Goal: Information Seeking & Learning: Learn about a topic

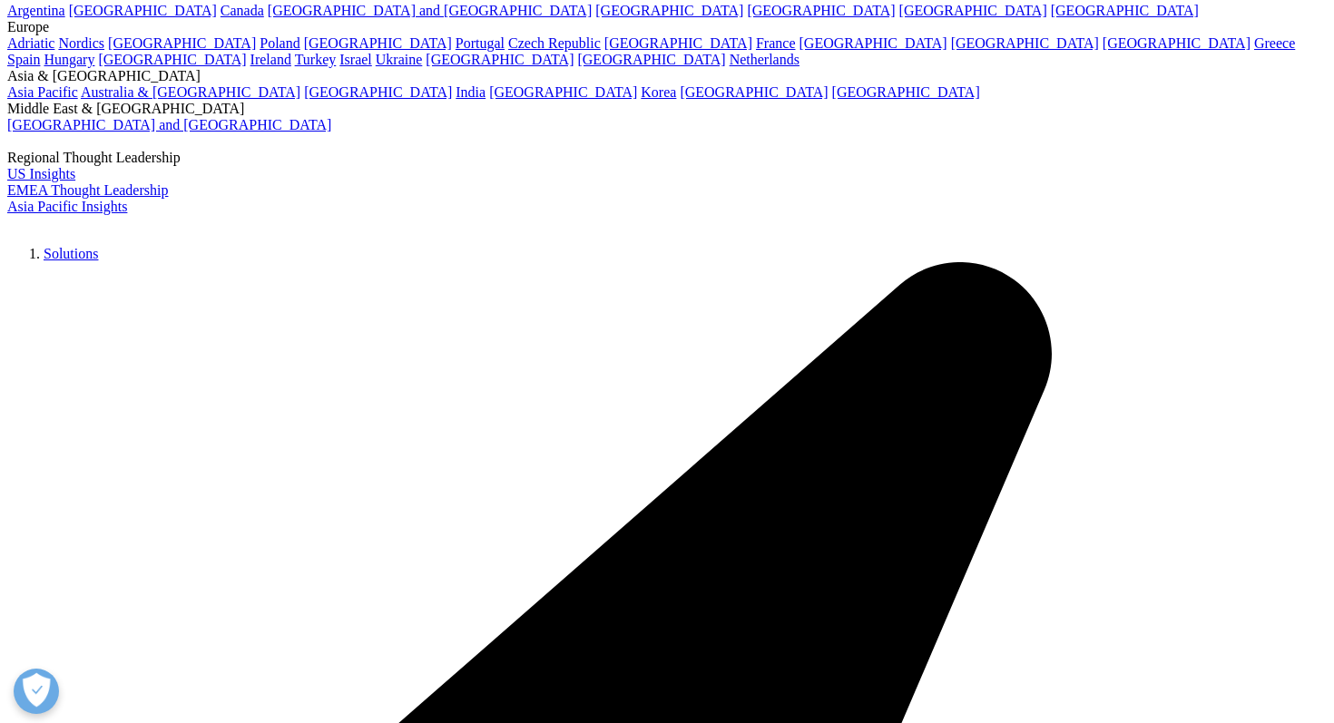
scroll to position [4068, 0]
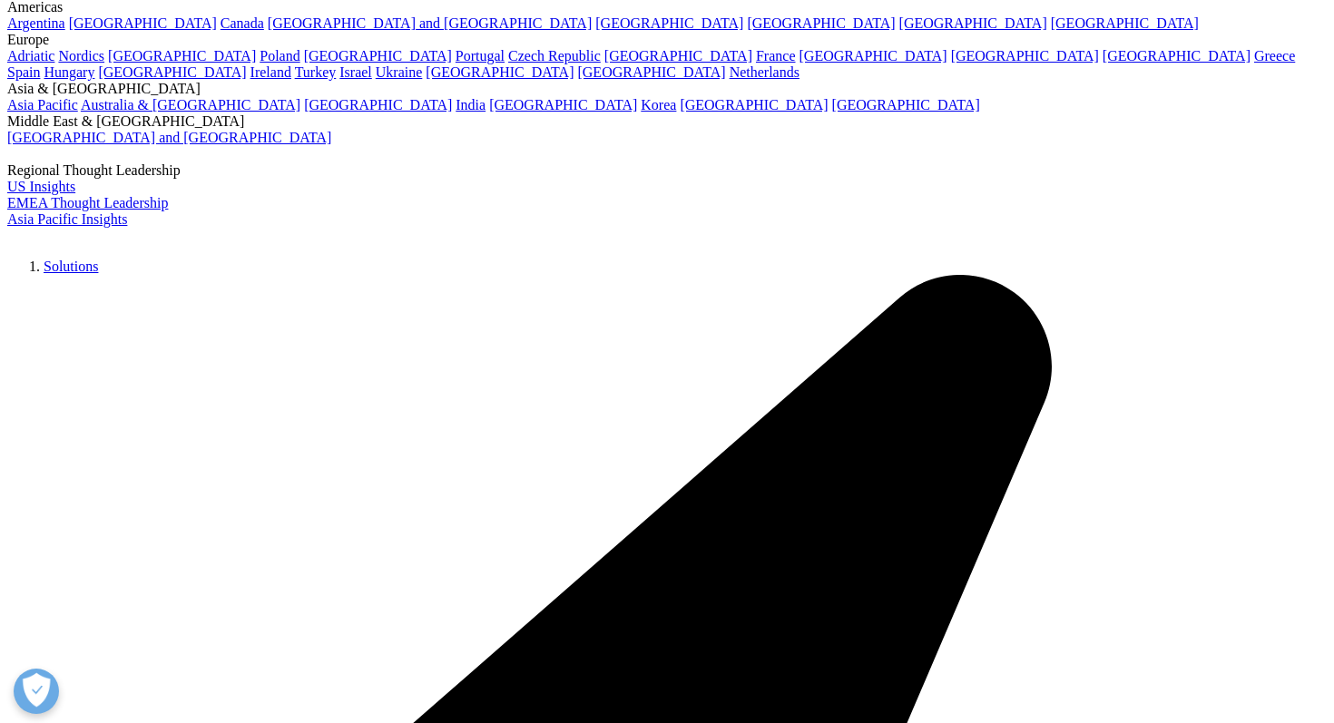
drag, startPoint x: 923, startPoint y: 228, endPoint x: 1142, endPoint y: 250, distance: 219.9
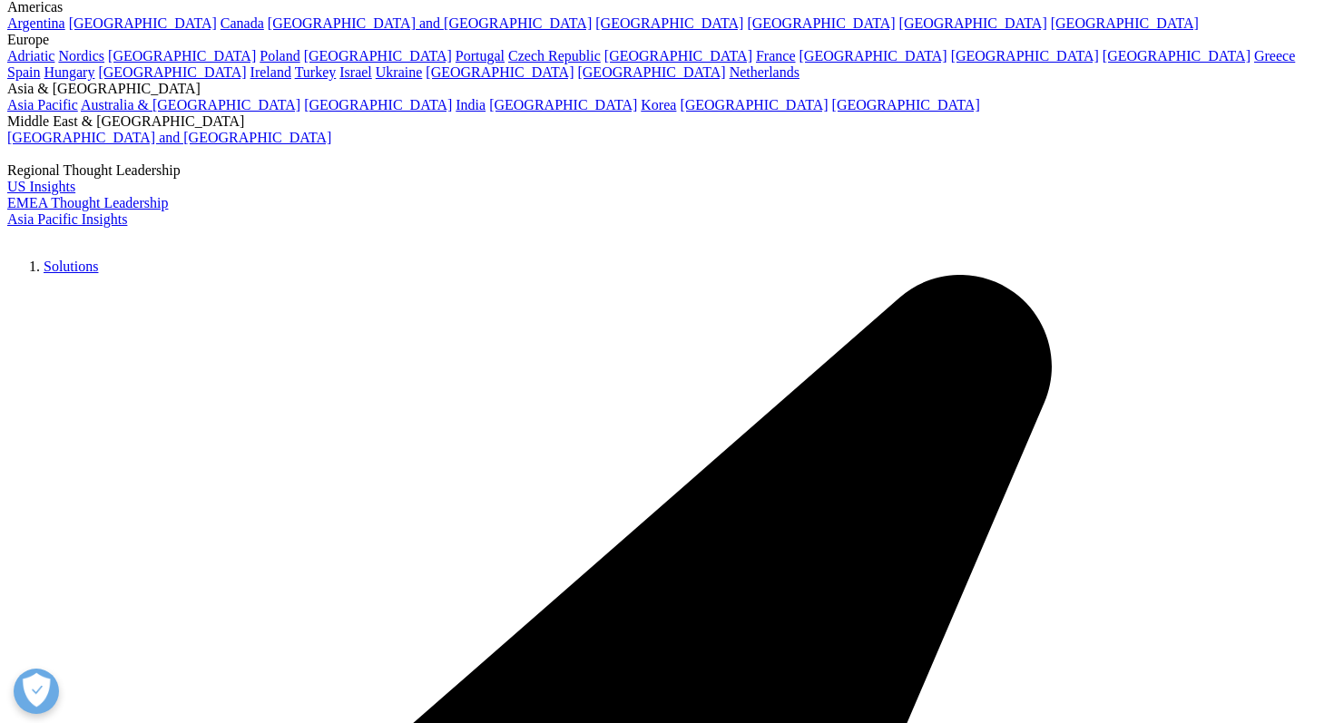
drag, startPoint x: 885, startPoint y: 290, endPoint x: 1028, endPoint y: 291, distance: 142.5
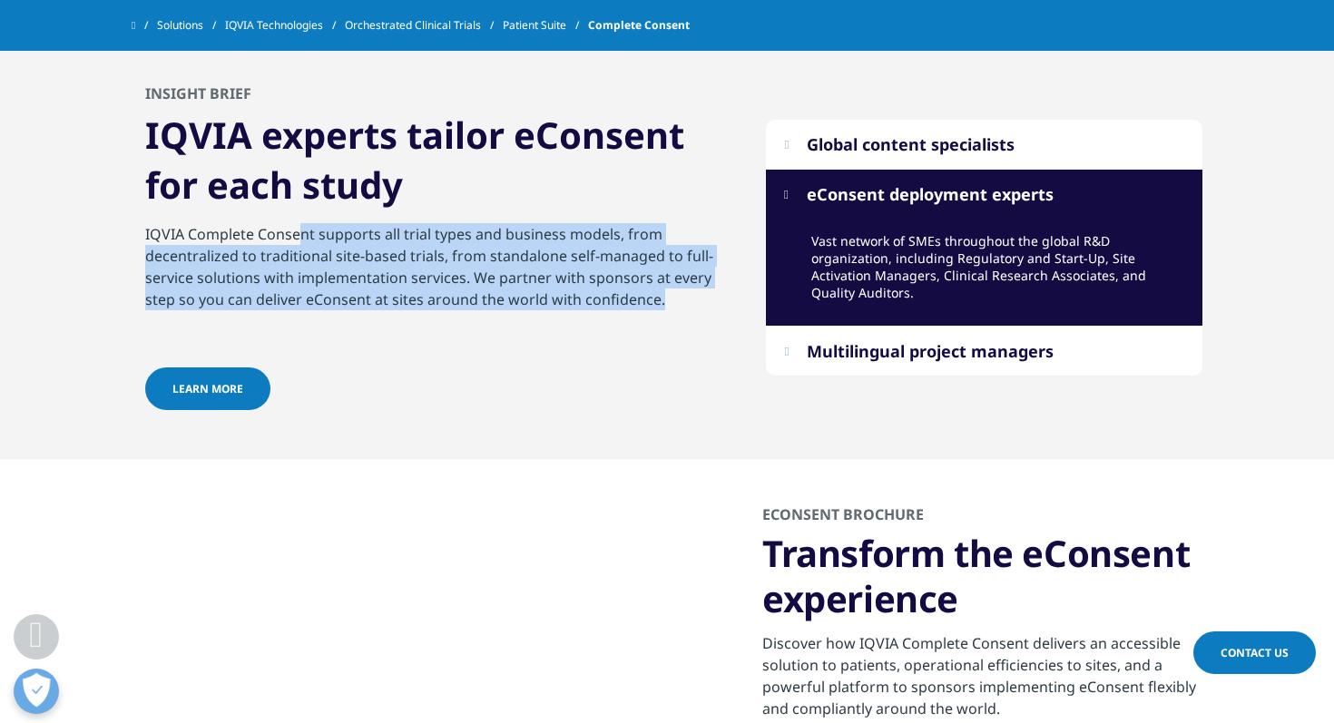
drag, startPoint x: 299, startPoint y: 261, endPoint x: 692, endPoint y: 339, distance: 400.7
click at [692, 321] on p "IQVIA Complete Consent supports all trial types and business models, from decen…" at bounding box center [435, 272] width 580 height 98
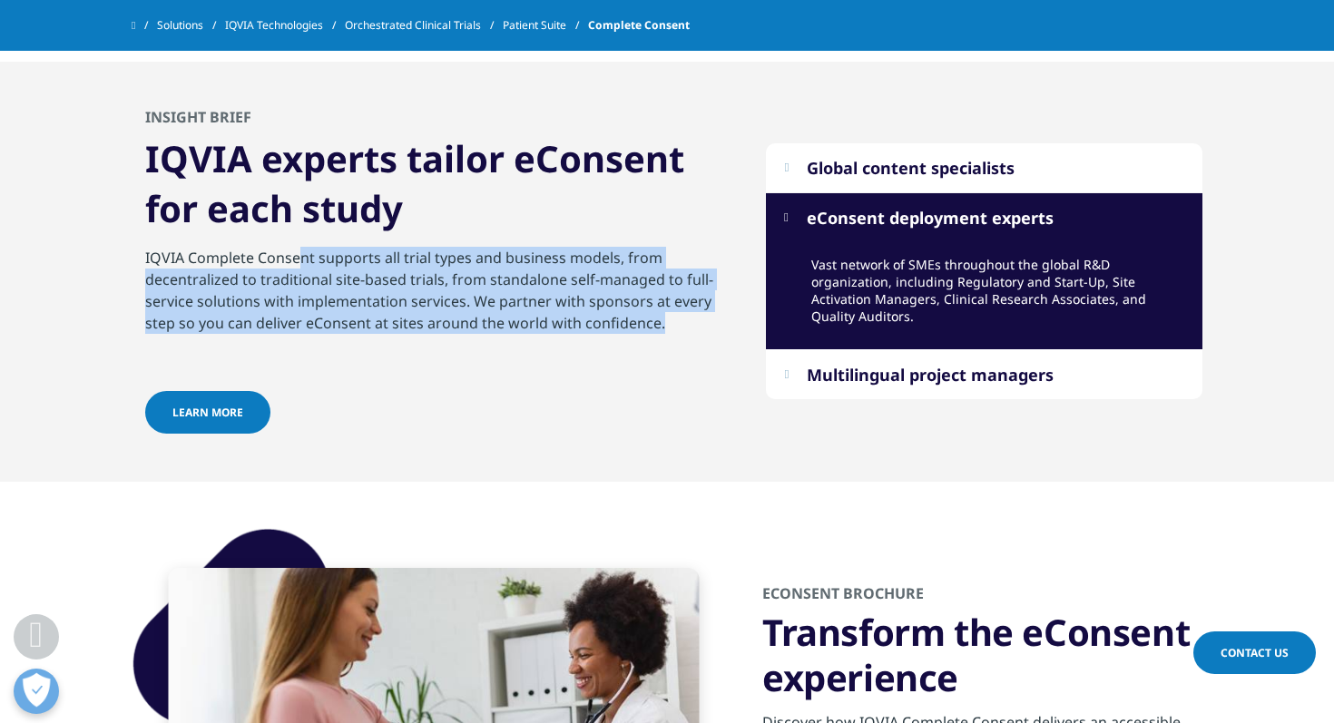
click at [228, 405] on span "learn more" at bounding box center [207, 411] width 71 height 15
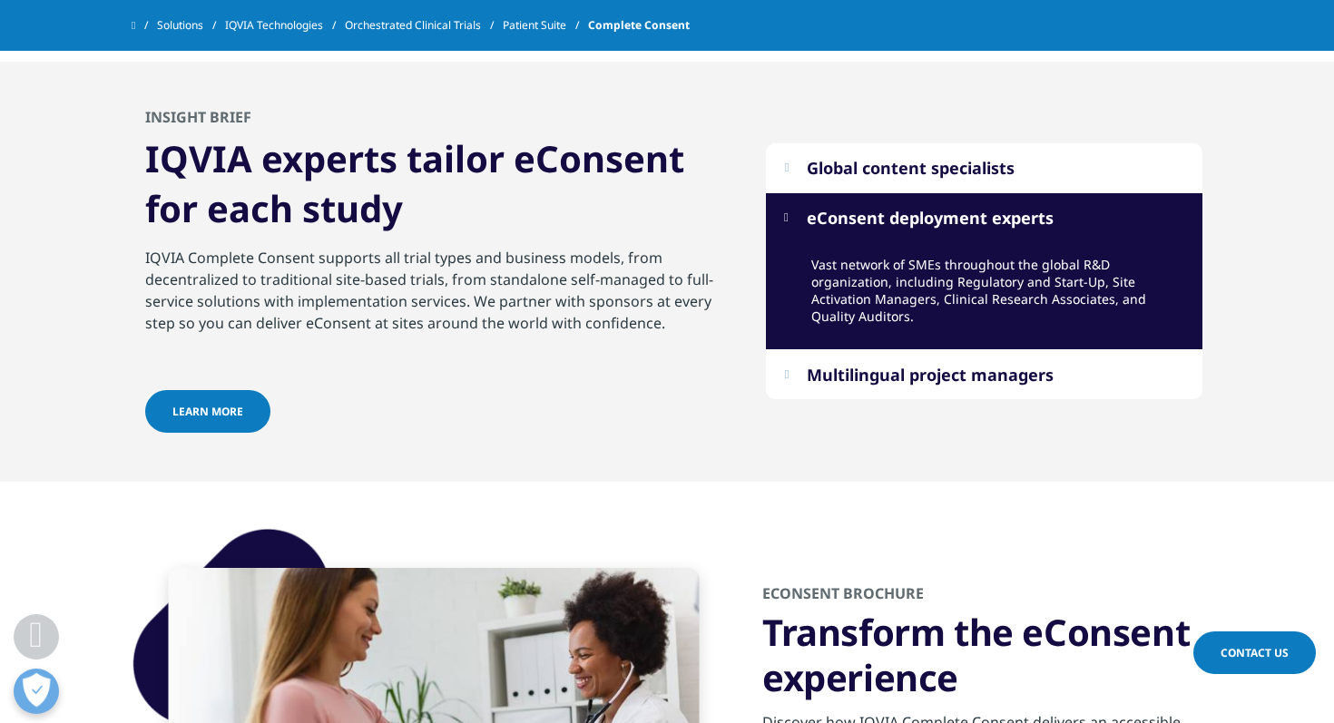
click at [812, 454] on div "Global content specialists Large team working across time zones ensure site-spe…" at bounding box center [667, 272] width 1071 height 421
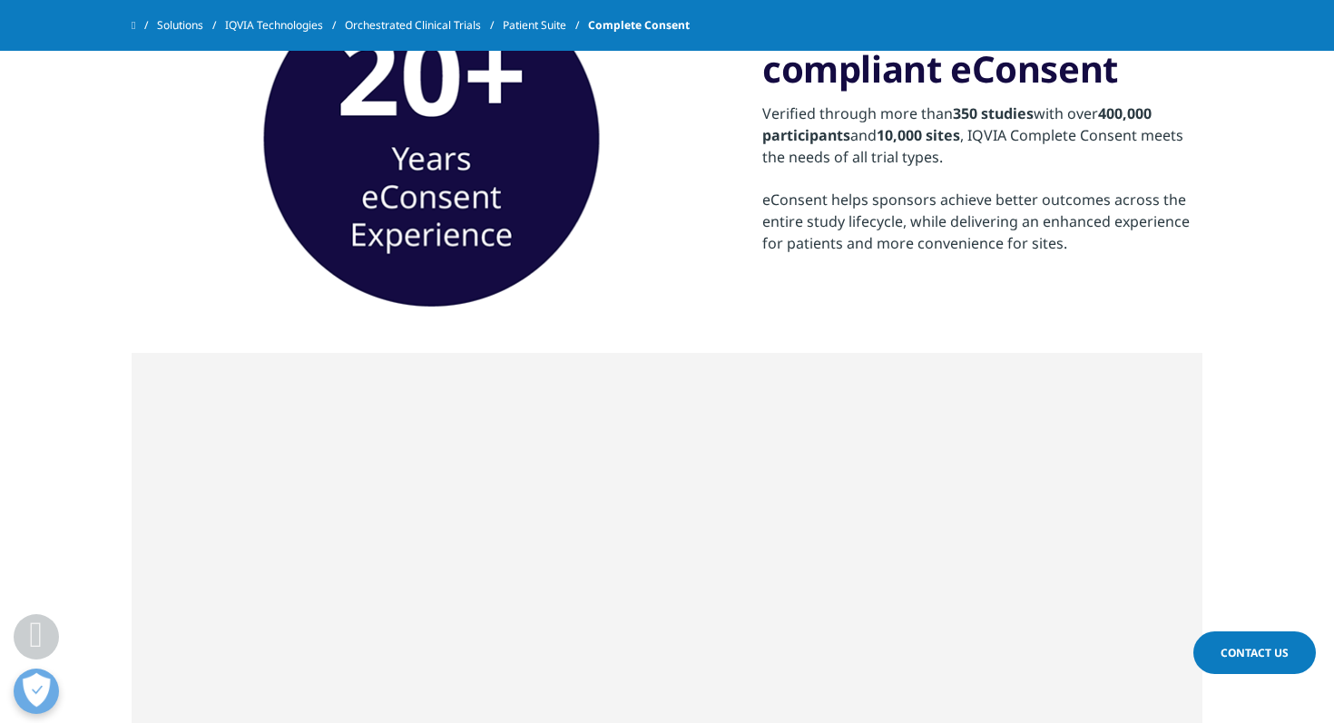
scroll to position [0, 0]
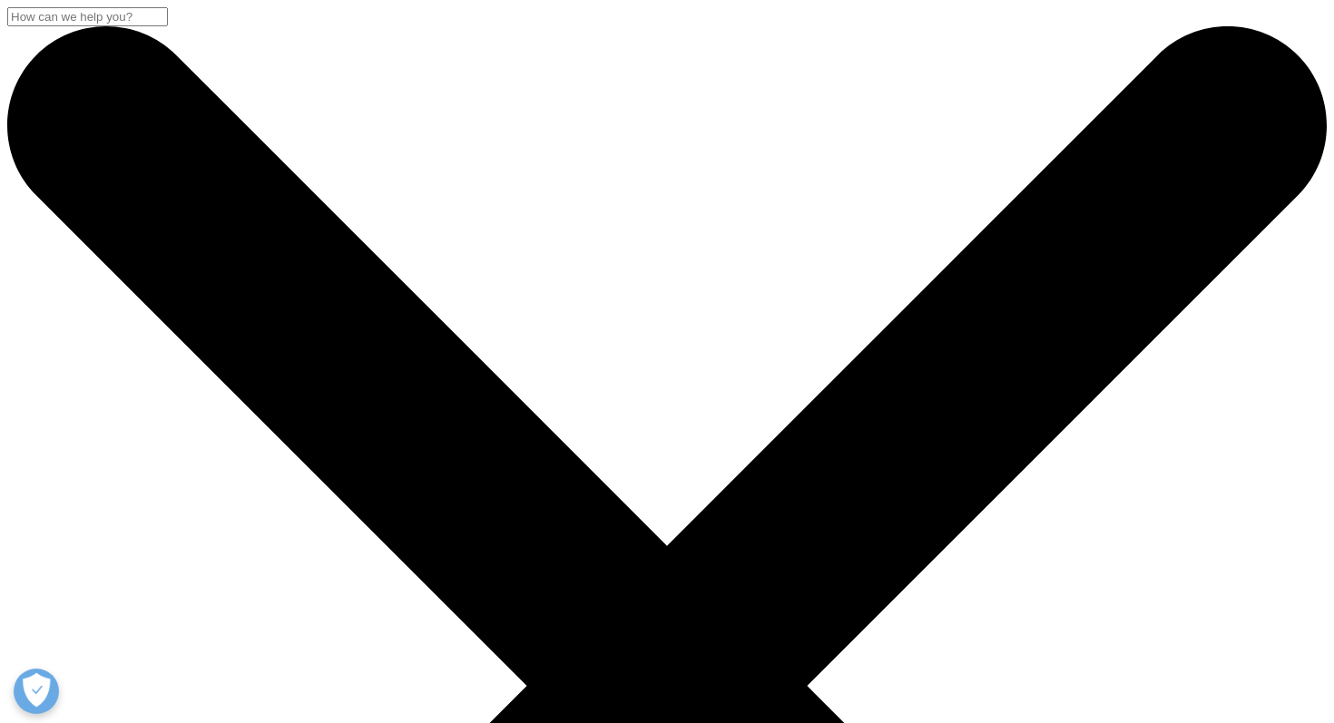
scroll to position [703, 1071]
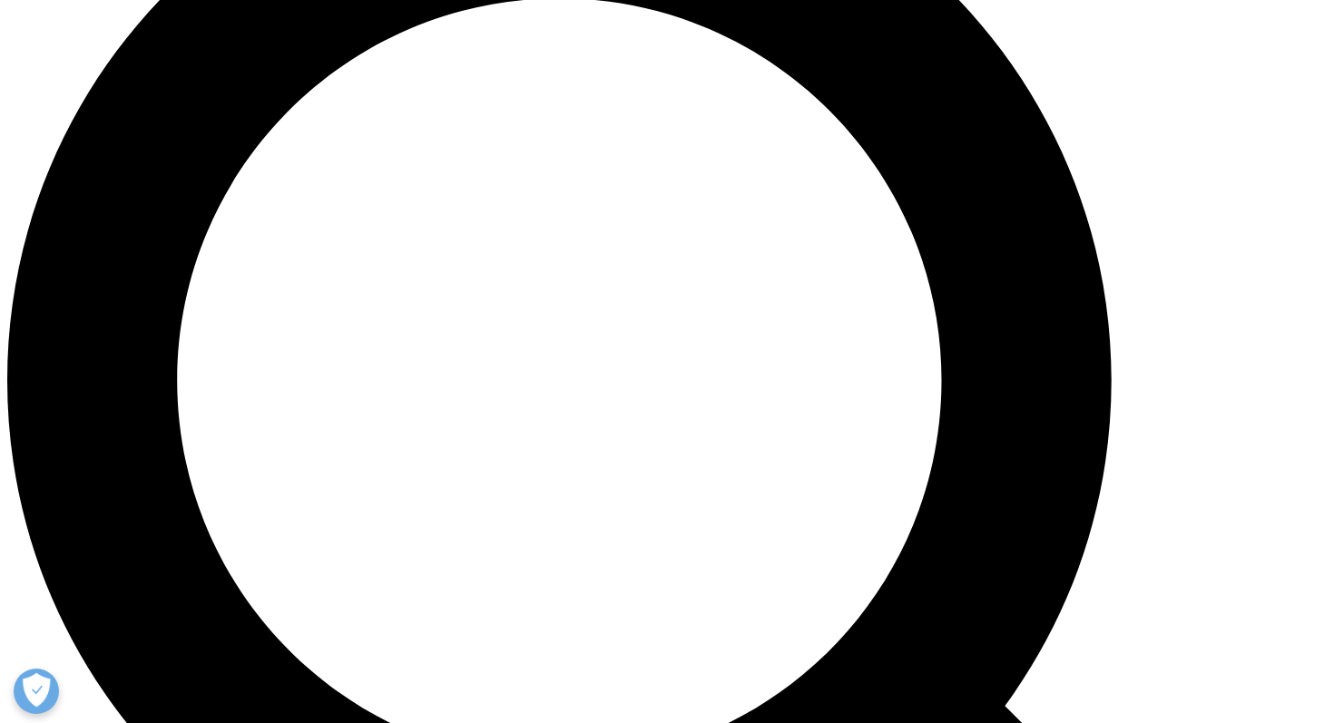
scroll to position [1525, 0]
